Goal: Transaction & Acquisition: Purchase product/service

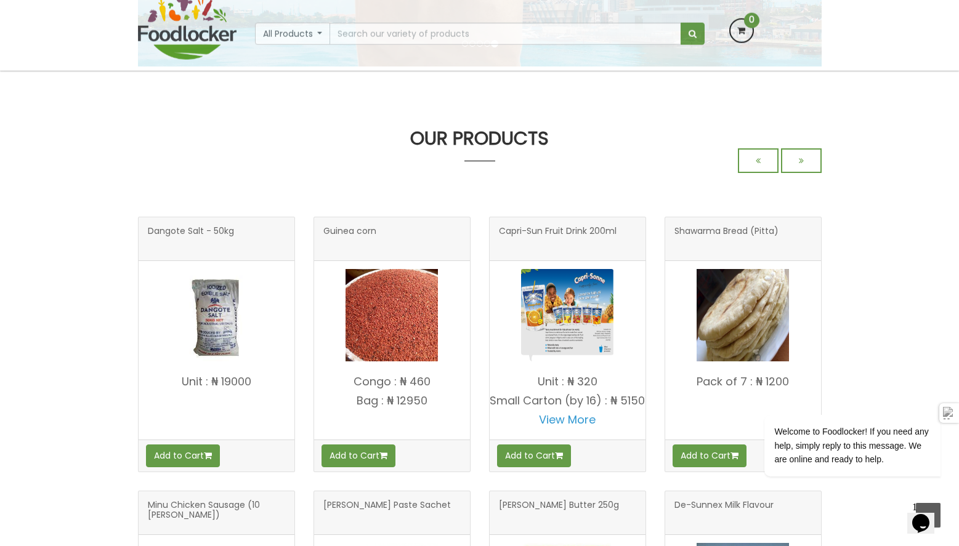
scroll to position [369, 0]
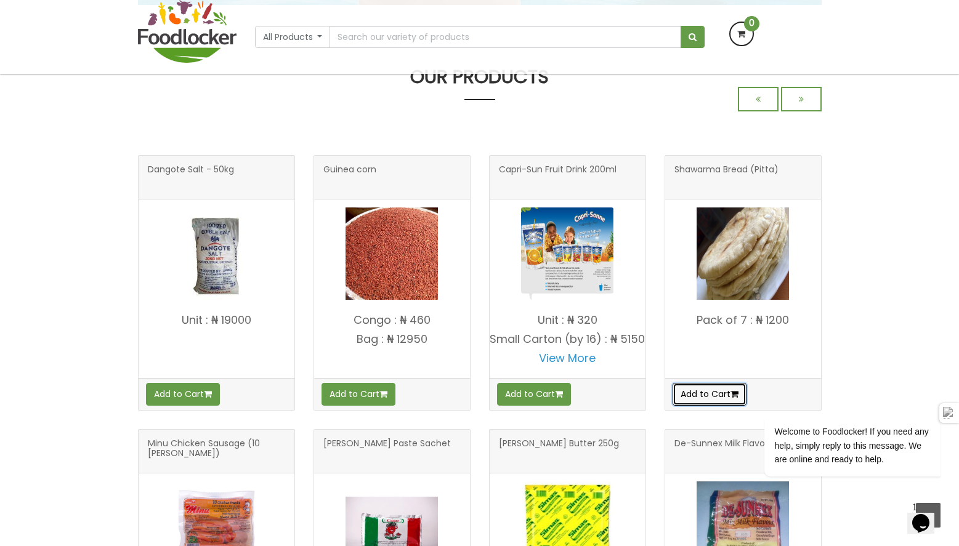
click at [709, 395] on button "Add to Cart" at bounding box center [709, 394] width 74 height 22
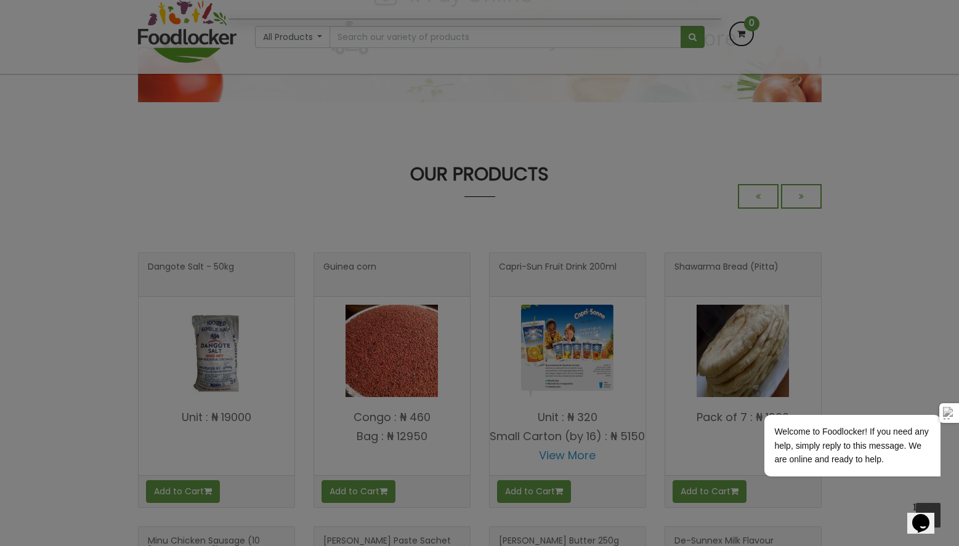
click at [849, 277] on div at bounding box center [479, 273] width 959 height 546
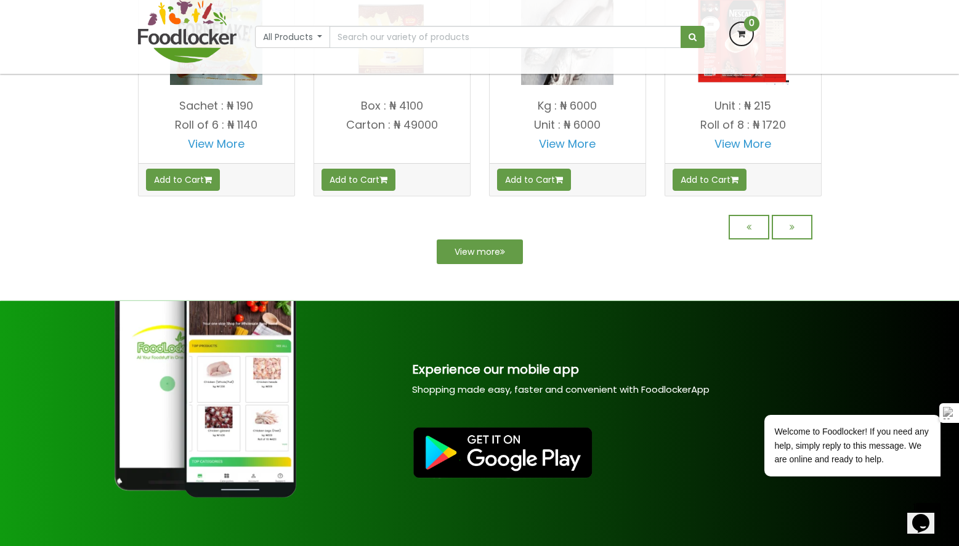
scroll to position [1134, 0]
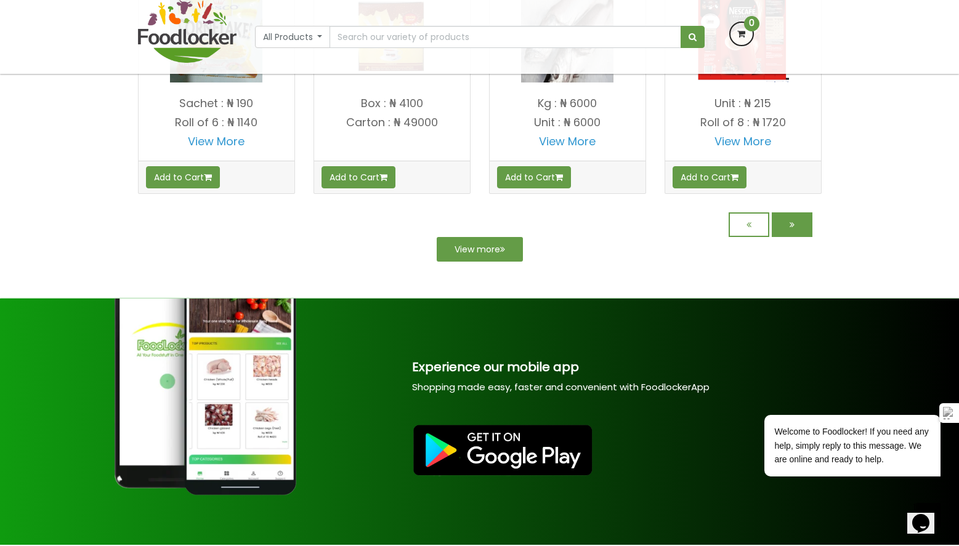
click at [794, 237] on link at bounding box center [792, 224] width 41 height 25
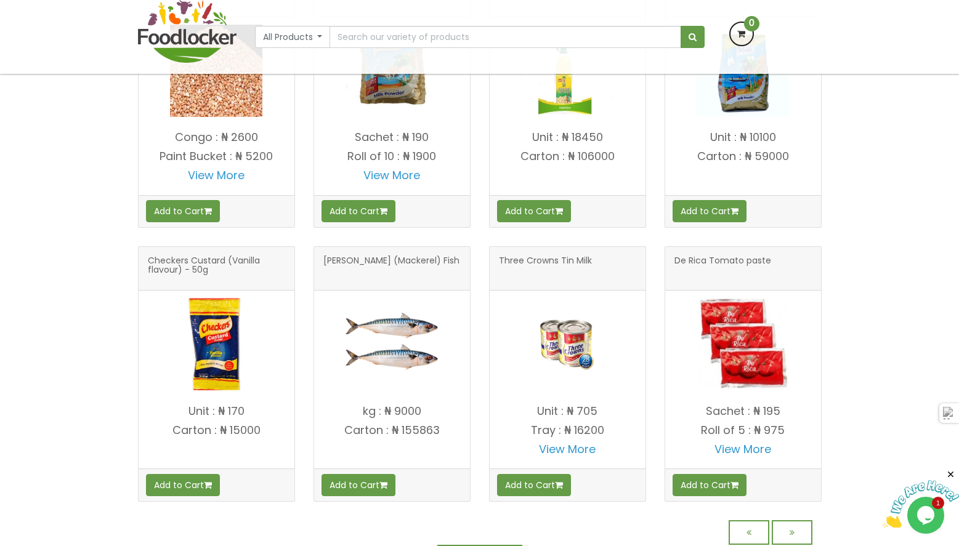
scroll to position [924, 0]
click at [358, 214] on button "Add to Cart" at bounding box center [358, 211] width 74 height 22
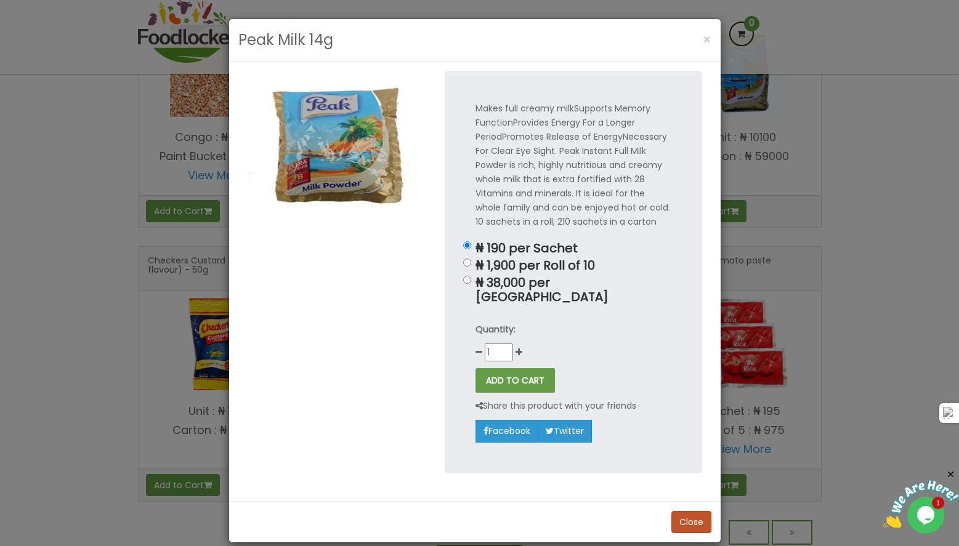
scroll to position [826, 0]
click at [463, 262] on input "₦ 1,900 per Roll of 10" at bounding box center [467, 263] width 8 height 8
radio input "true"
click at [490, 369] on button "ADD TO CART" at bounding box center [514, 380] width 79 height 25
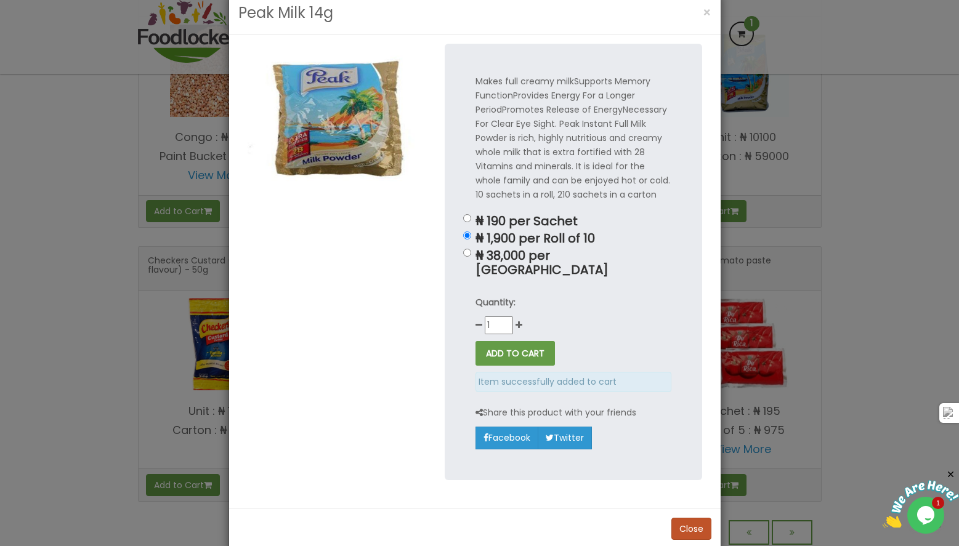
scroll to position [35, 0]
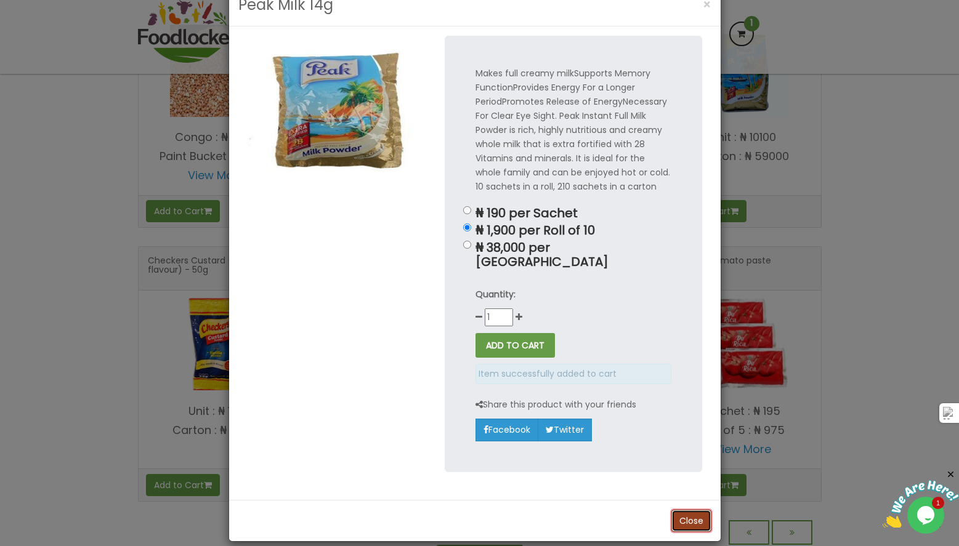
click at [680, 510] on button "Close" at bounding box center [691, 521] width 40 height 22
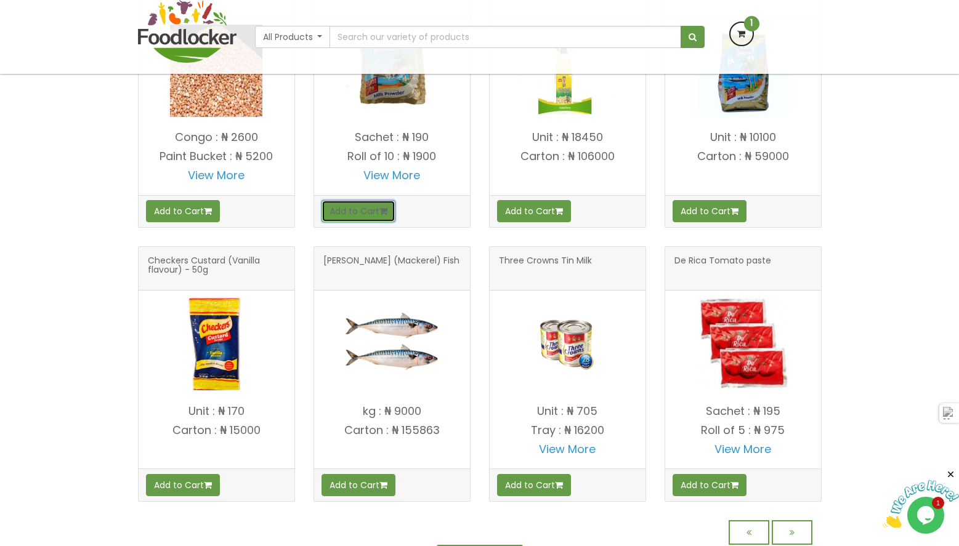
scroll to position [888, 0]
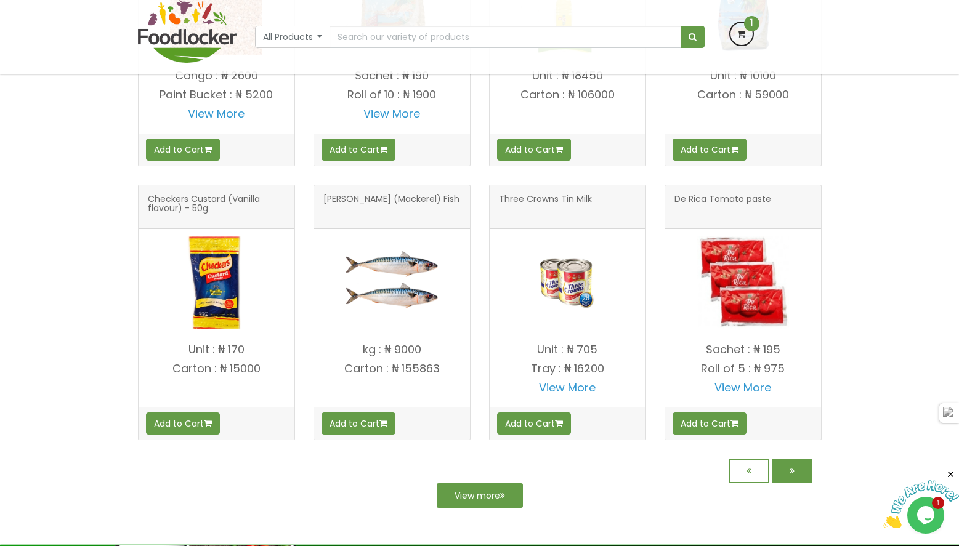
click at [803, 469] on link at bounding box center [792, 471] width 41 height 25
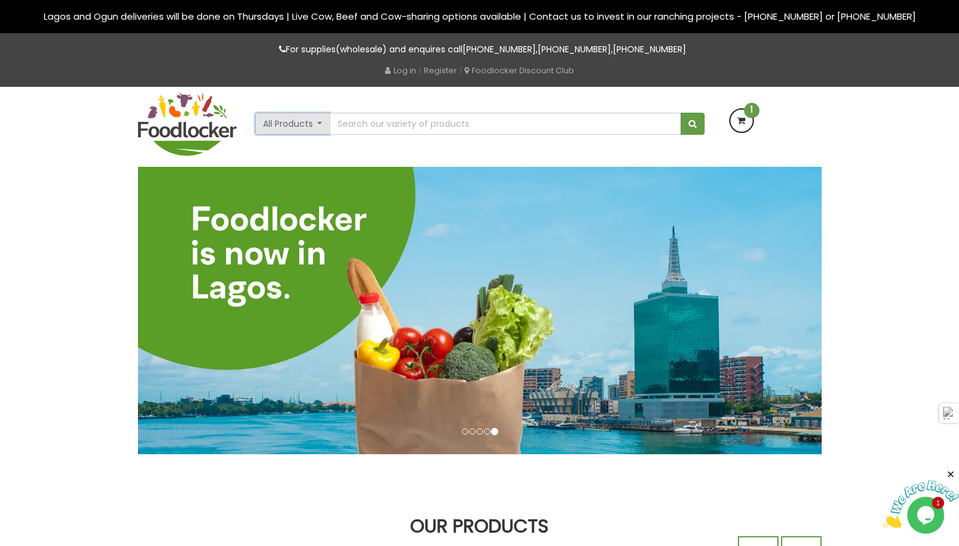
click at [299, 123] on button "All Products" at bounding box center [293, 124] width 76 height 22
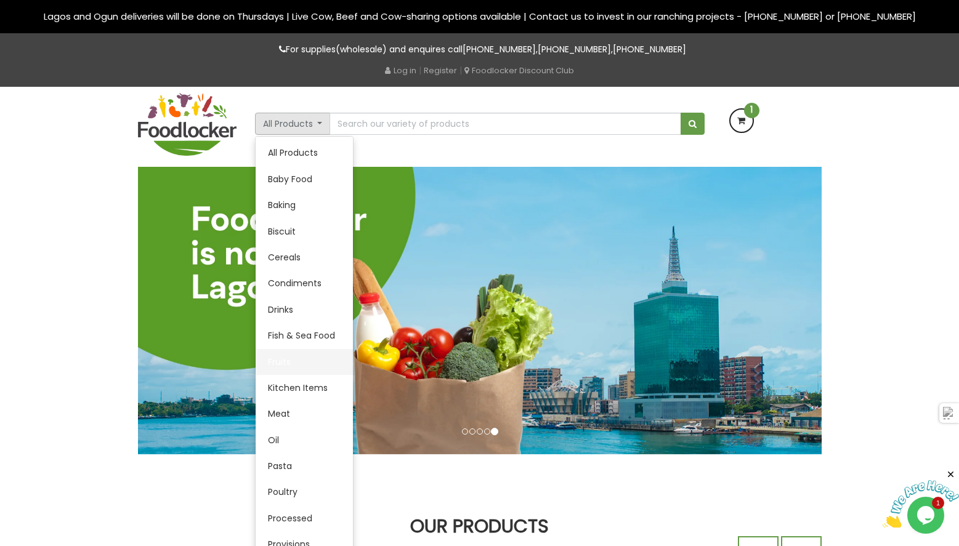
click at [283, 362] on link "Fruits" at bounding box center [304, 362] width 97 height 26
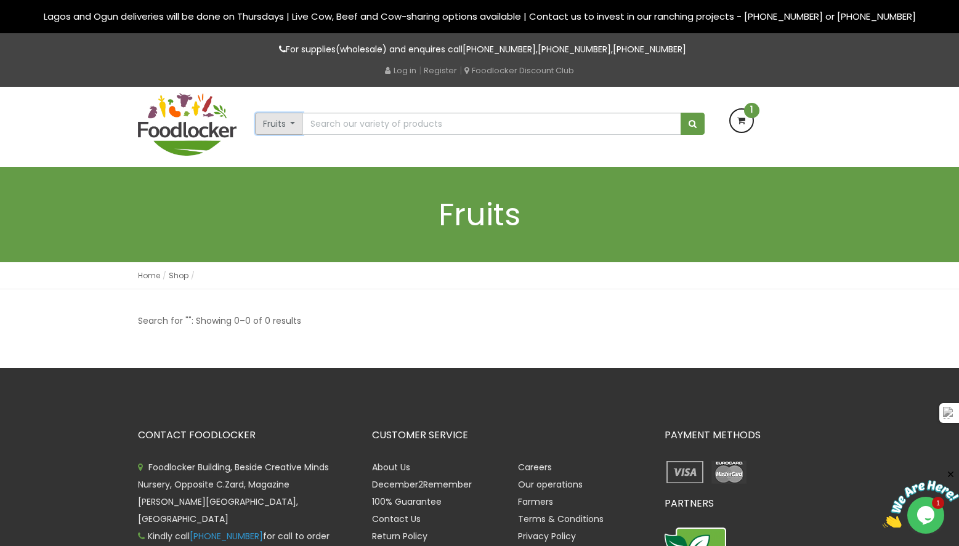
click at [289, 123] on button "Fruits" at bounding box center [279, 124] width 49 height 22
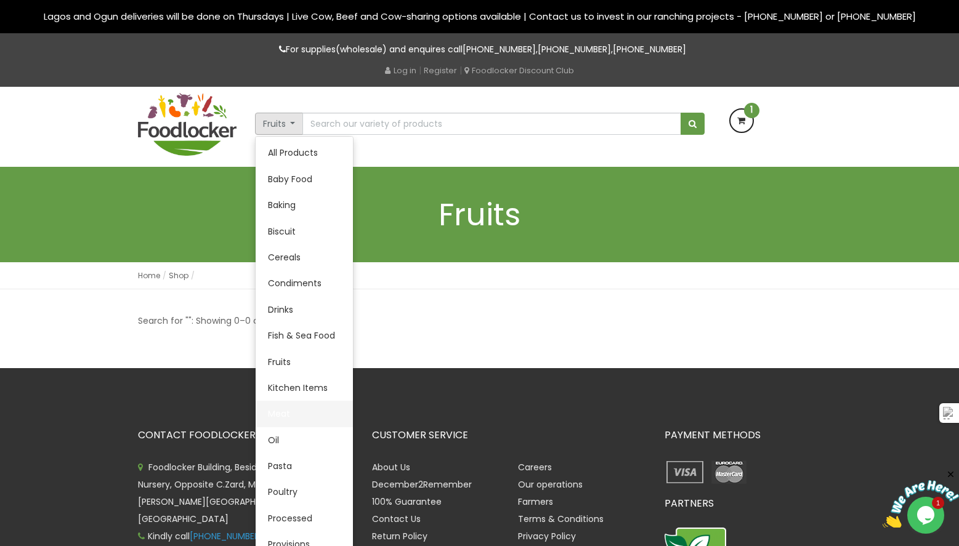
click at [286, 410] on link "Meat" at bounding box center [304, 414] width 97 height 26
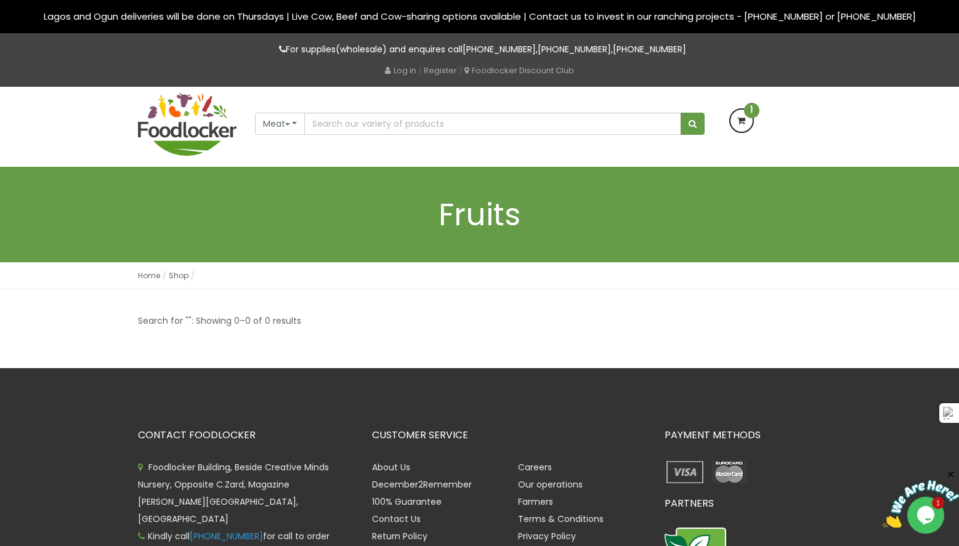
click at [745, 120] on icon at bounding box center [741, 121] width 22 height 22
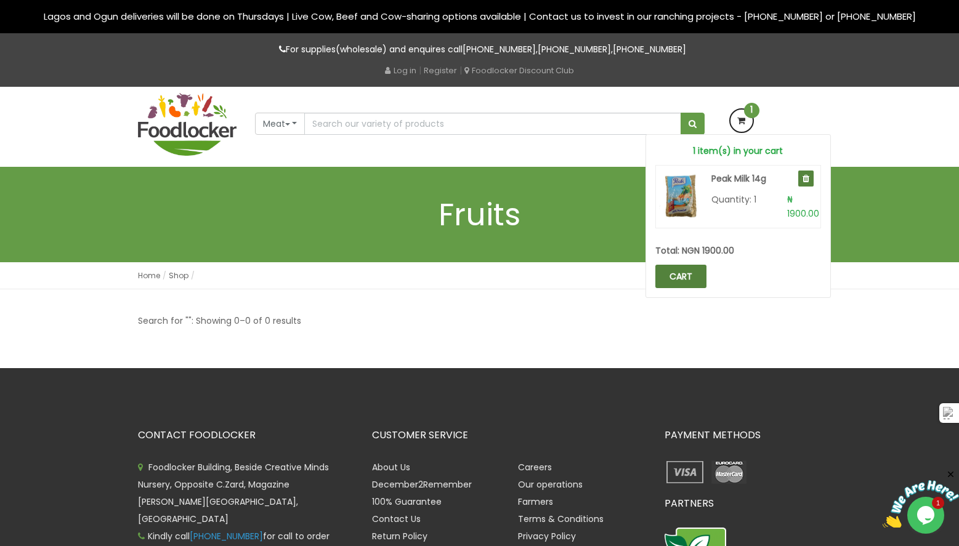
click at [682, 278] on link "CART" at bounding box center [680, 276] width 51 height 23
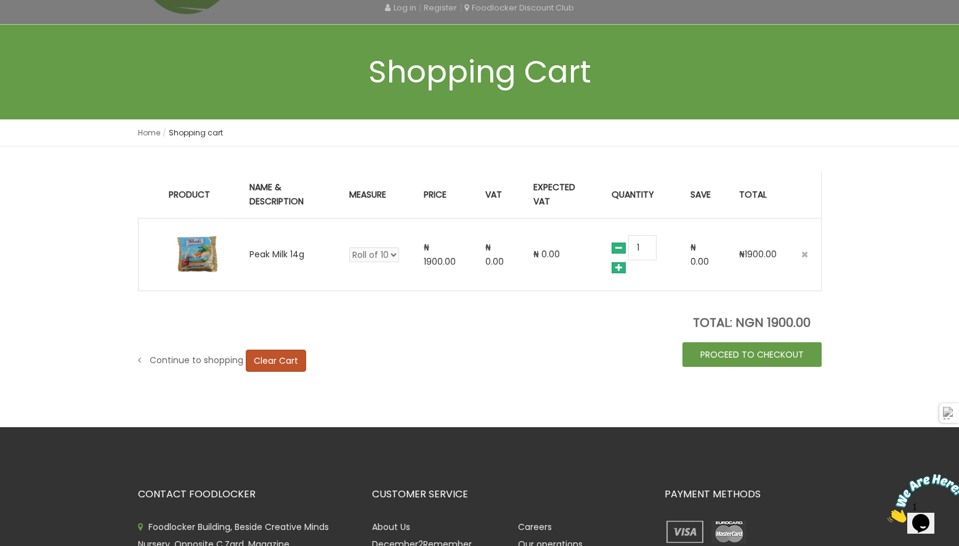
scroll to position [123, 0]
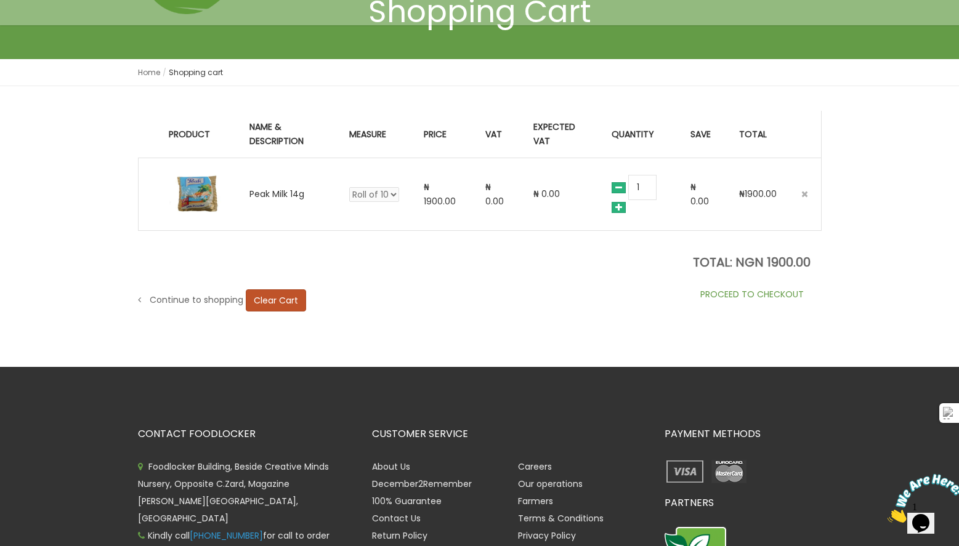
click at [735, 298] on link "PROCEED TO CHECKOUT" at bounding box center [751, 294] width 139 height 25
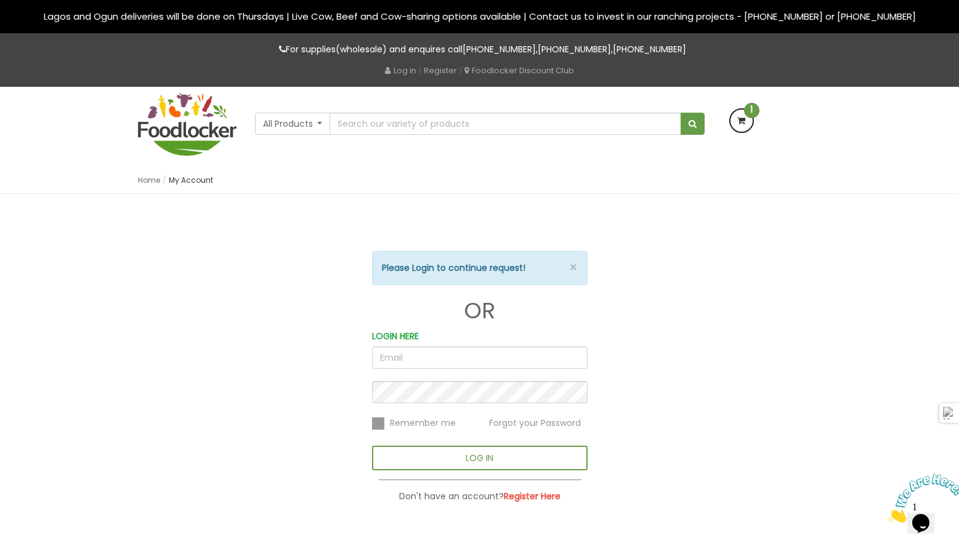
click at [533, 495] on b "Register Here" at bounding box center [532, 496] width 57 height 12
